Goal: Check status: Check status

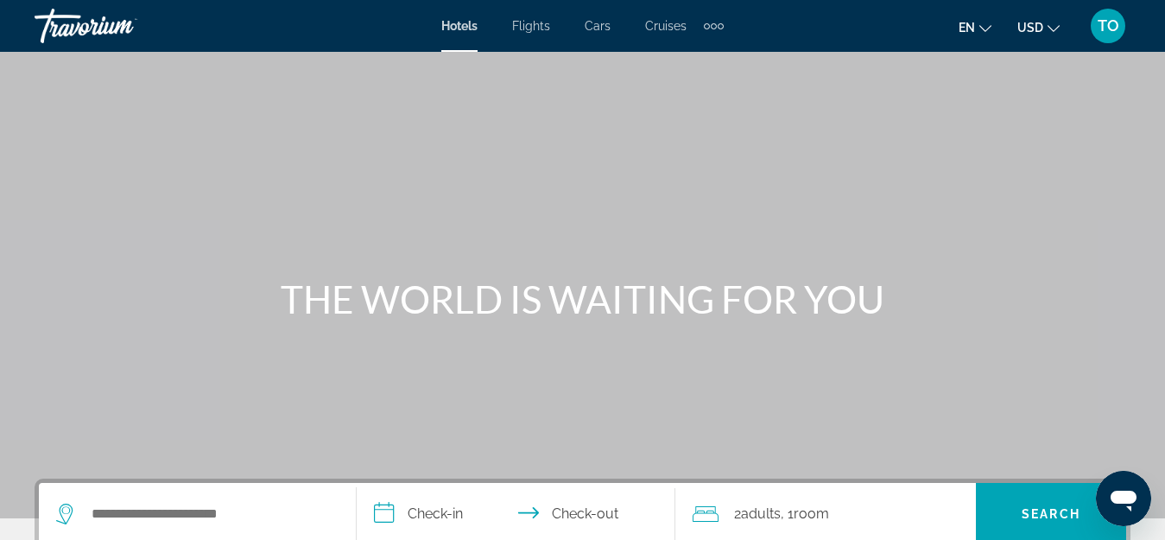
click at [1114, 28] on span "TO" at bounding box center [1109, 25] width 22 height 17
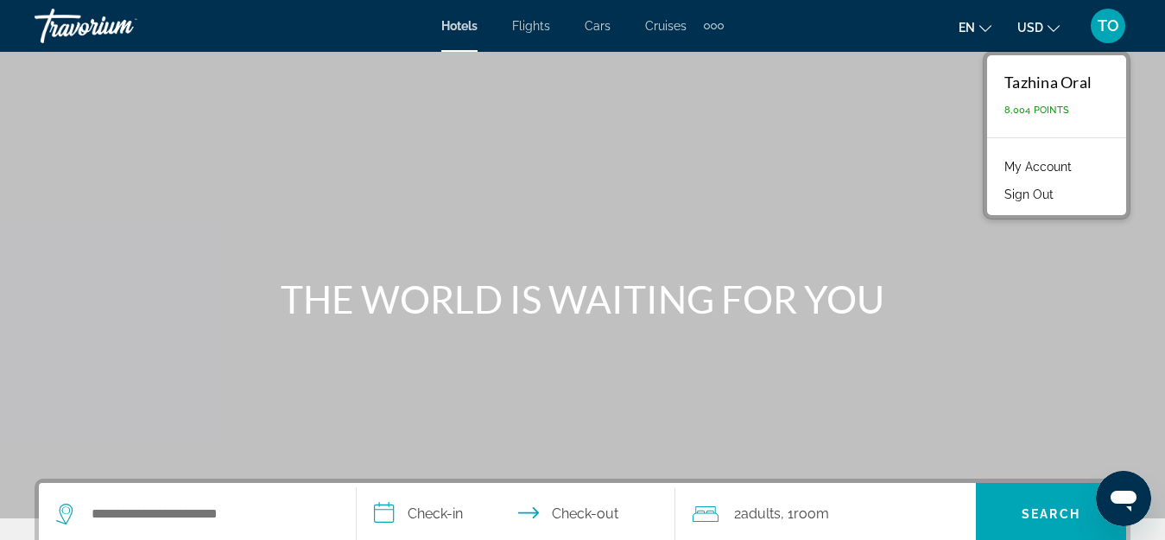
click at [1045, 157] on link "My Account" at bounding box center [1038, 166] width 85 height 22
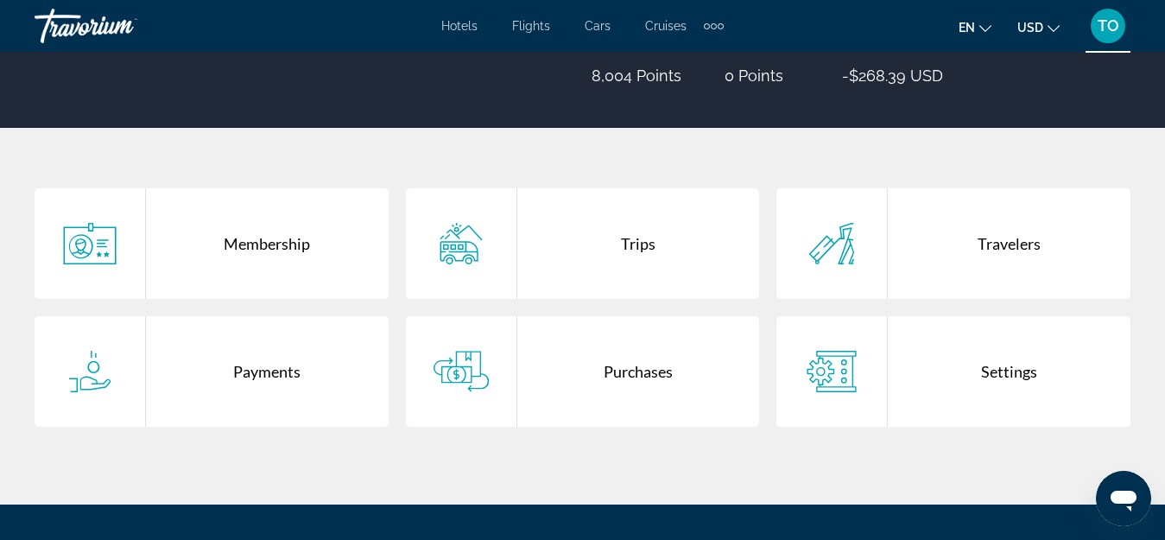
scroll to position [259, 0]
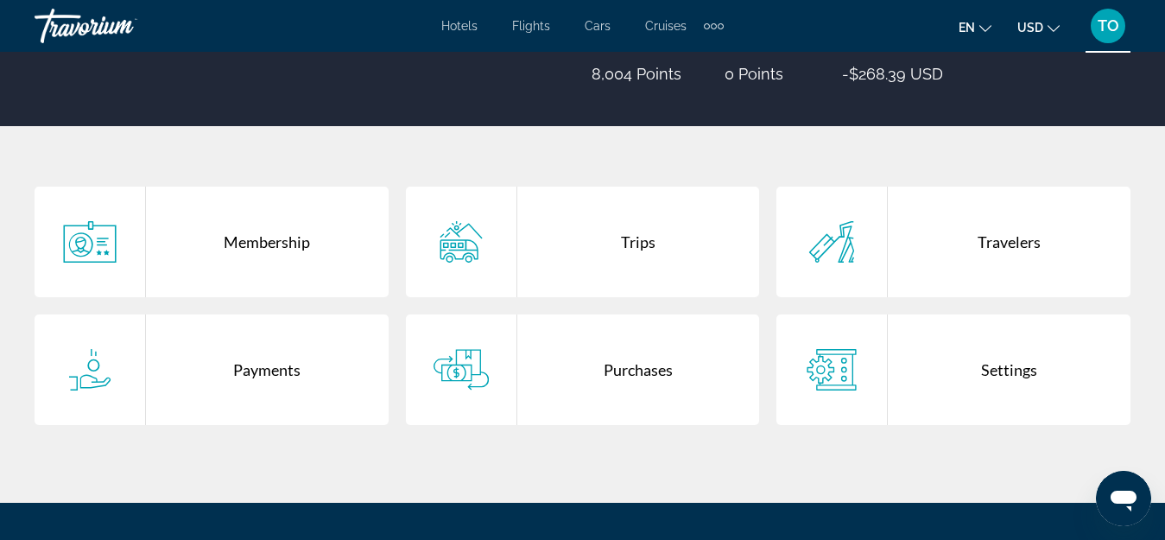
click at [597, 251] on div "Trips" at bounding box center [638, 242] width 243 height 111
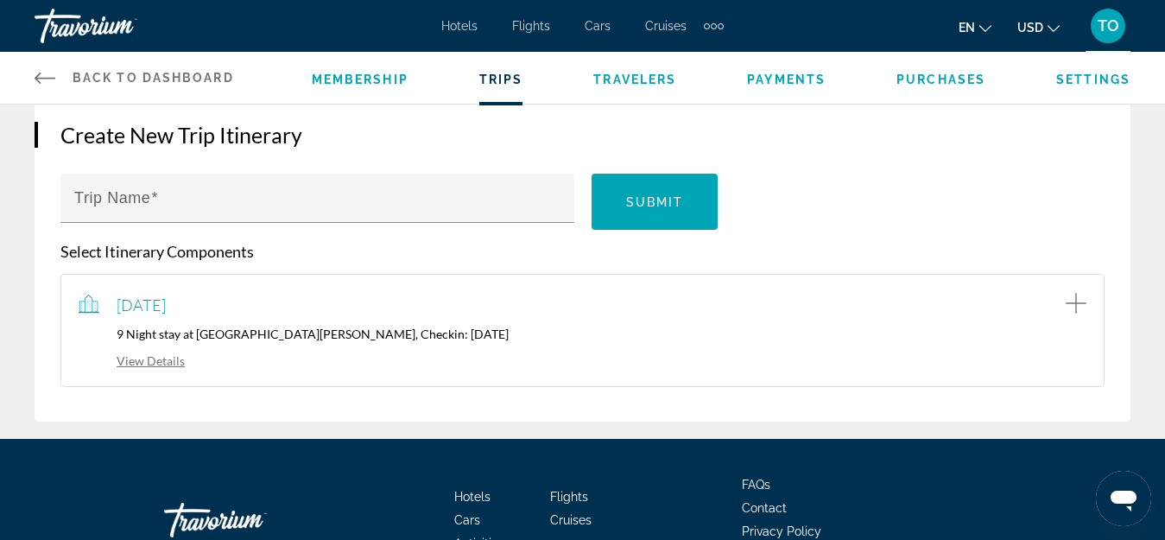
scroll to position [173, 0]
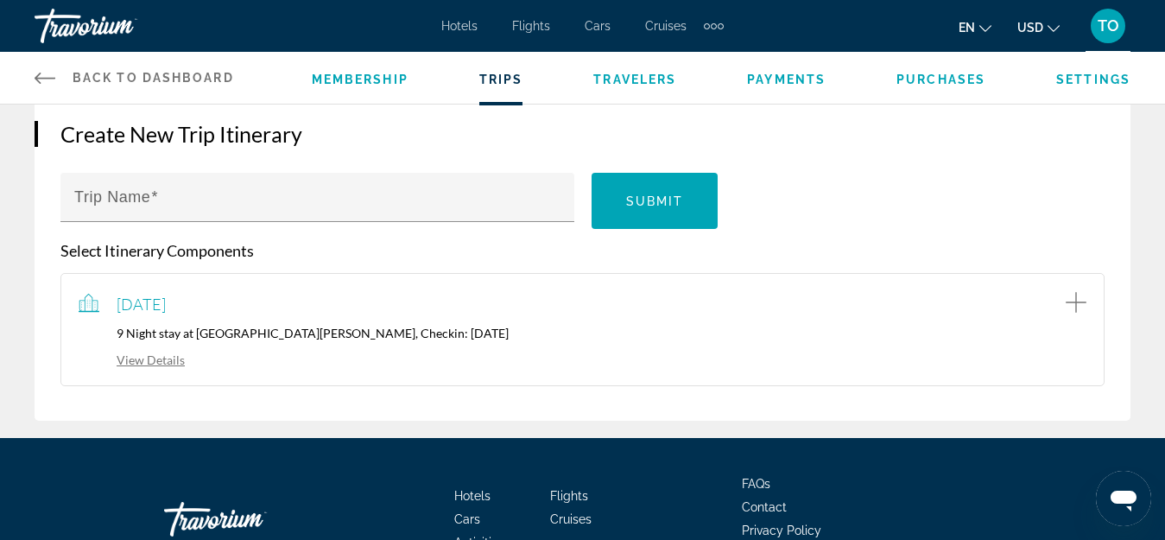
click at [158, 358] on link "View Details" at bounding box center [132, 359] width 106 height 15
